Goal: Task Accomplishment & Management: Manage account settings

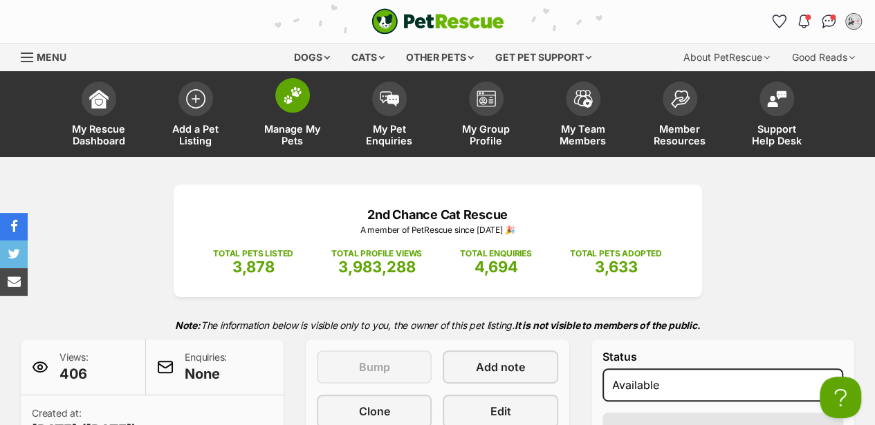
click at [289, 98] on img at bounding box center [292, 95] width 19 height 18
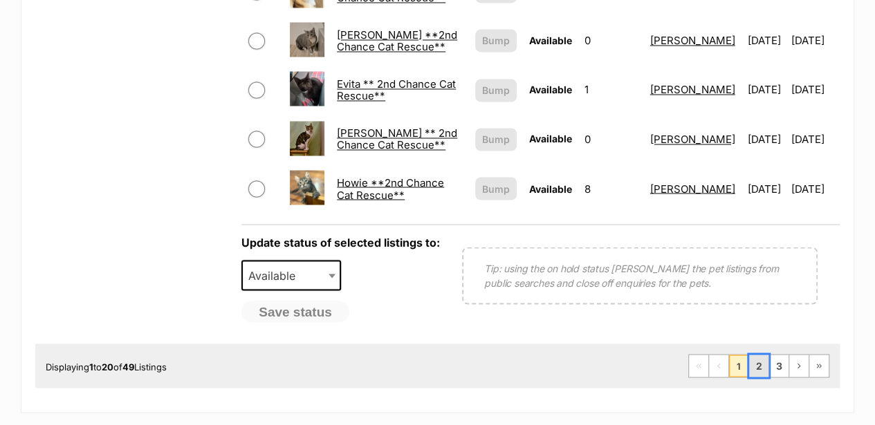
click at [759, 355] on link "2" at bounding box center [758, 366] width 19 height 22
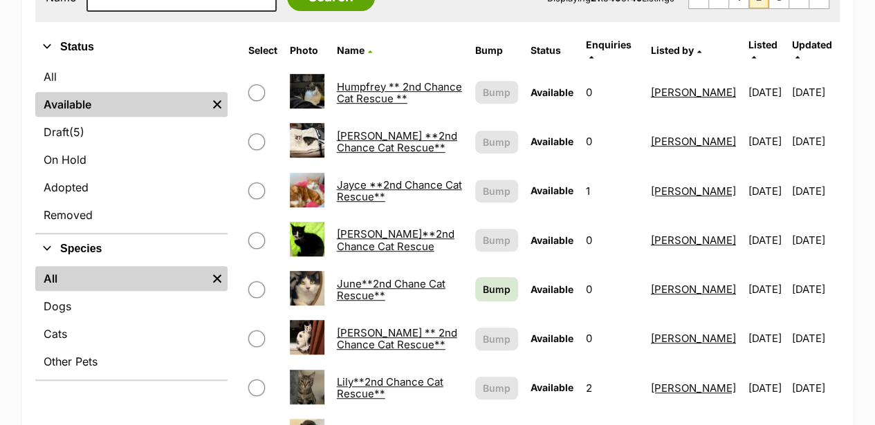
scroll to position [322, 0]
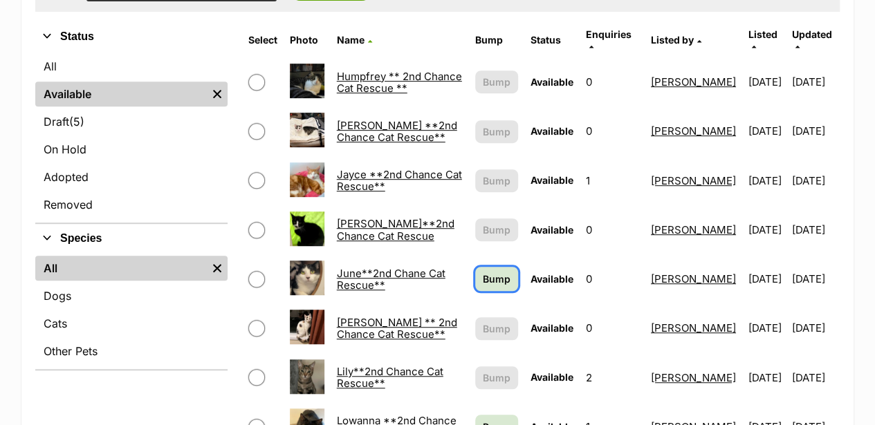
click at [483, 272] on span "Bump" at bounding box center [497, 279] width 28 height 15
click at [483, 420] on span "Bump" at bounding box center [497, 427] width 28 height 15
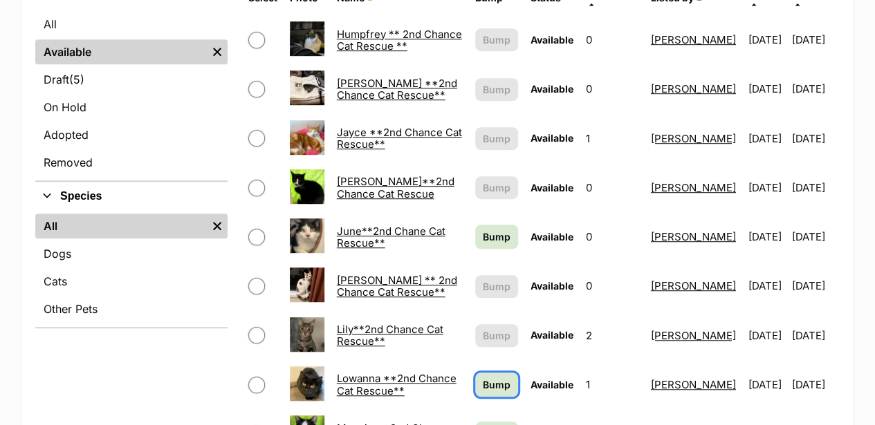
scroll to position [553, 0]
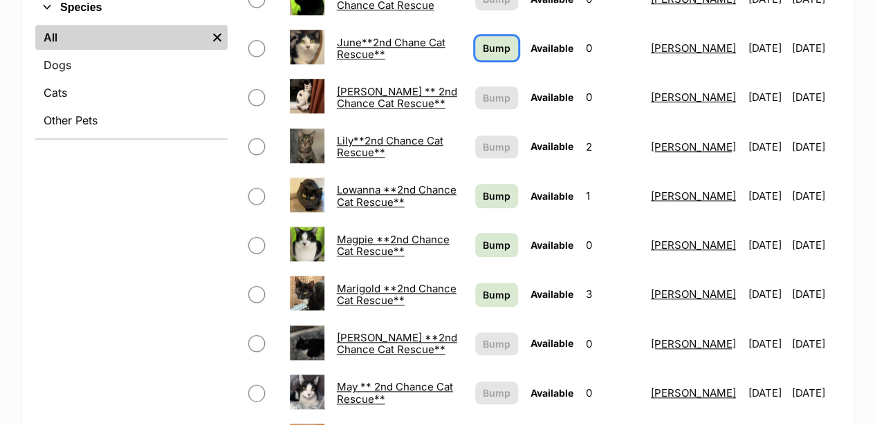
click at [483, 41] on span "Bump" at bounding box center [497, 48] width 28 height 15
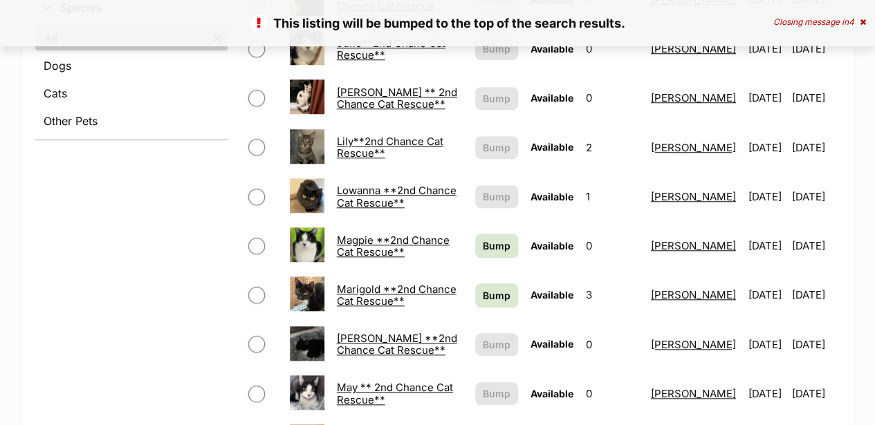
scroll to position [553, 0]
click at [483, 238] on span "Bump" at bounding box center [497, 245] width 28 height 15
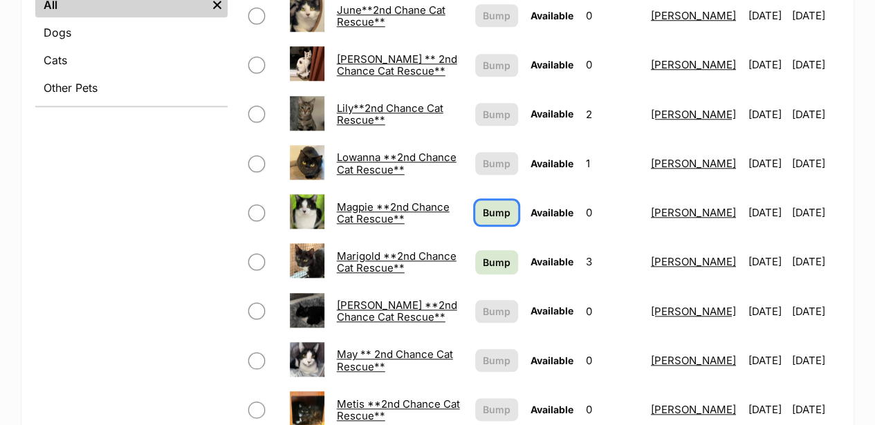
scroll to position [693, 0]
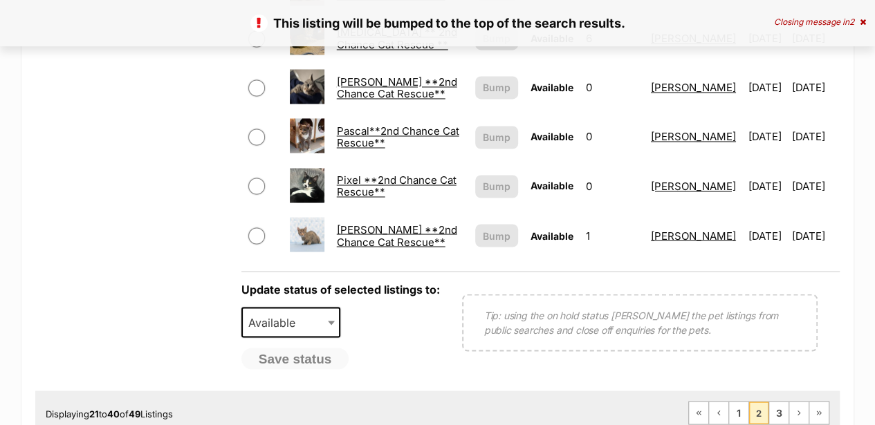
scroll to position [1199, 0]
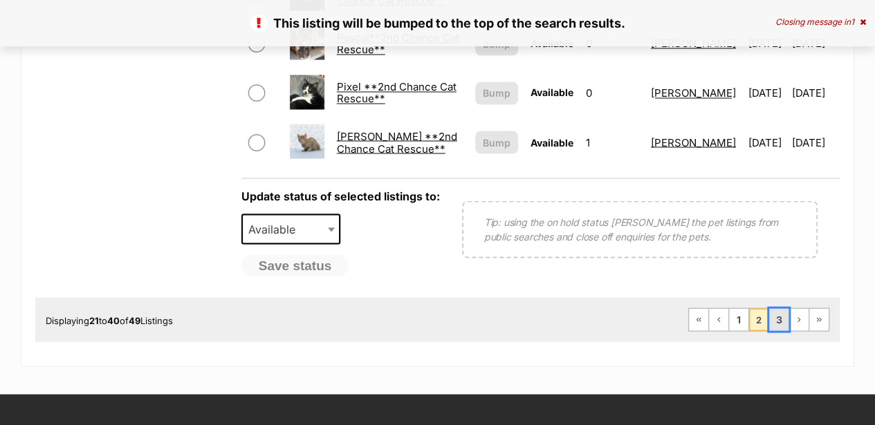
click at [784, 309] on link "3" at bounding box center [778, 320] width 19 height 22
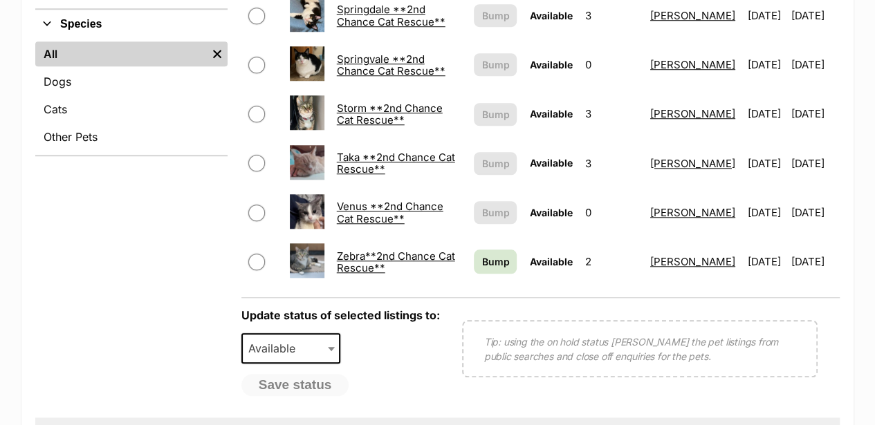
scroll to position [553, 0]
